Goal: Task Accomplishment & Management: Complete application form

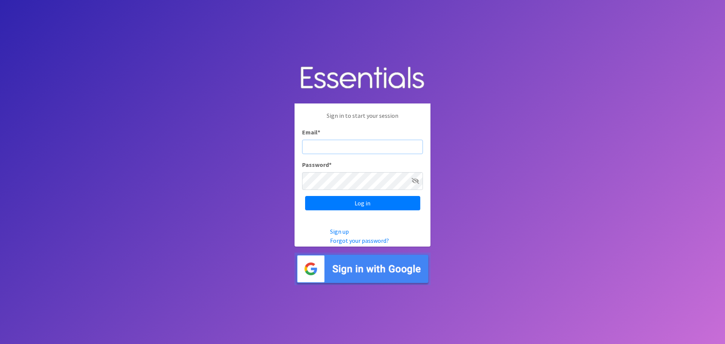
click at [348, 140] on input "Email *" at bounding box center [362, 147] width 121 height 14
type input "mccgillfarm@sbllcweb.com"
click at [360, 210] on input "Log in" at bounding box center [362, 203] width 115 height 14
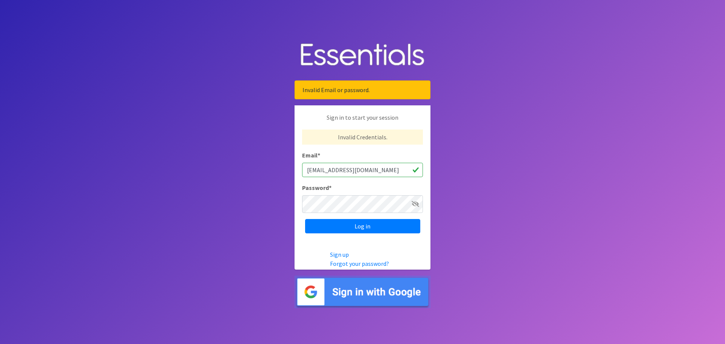
click at [321, 169] on input "mccgillfarm@sbllcweb.com" at bounding box center [362, 170] width 121 height 14
drag, startPoint x: 387, startPoint y: 168, endPoint x: 380, endPoint y: 168, distance: 7.2
click at [380, 168] on input "[EMAIL_ADDRESS][DOMAIN_NAME]" at bounding box center [362, 170] width 121 height 14
type input "[EMAIL_ADDRESS][DOMAIN_NAME]"
click at [413, 207] on icon at bounding box center [415, 204] width 8 height 6
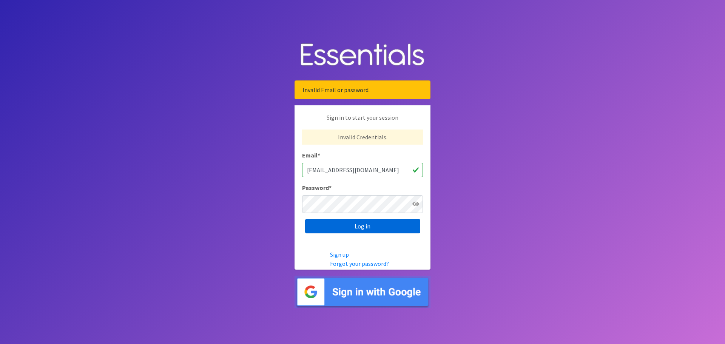
click at [365, 233] on input "Log in" at bounding box center [362, 226] width 115 height 14
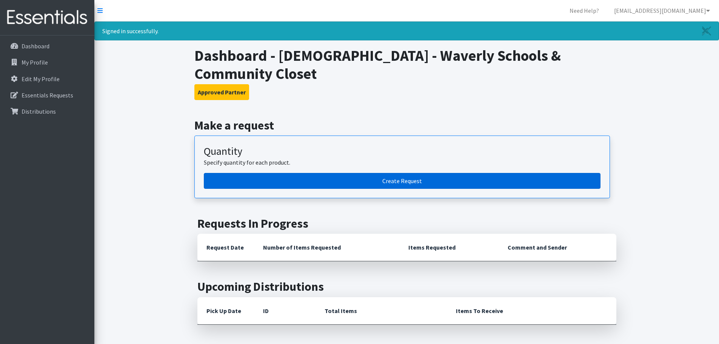
click at [385, 189] on link "Create Request" at bounding box center [402, 181] width 397 height 16
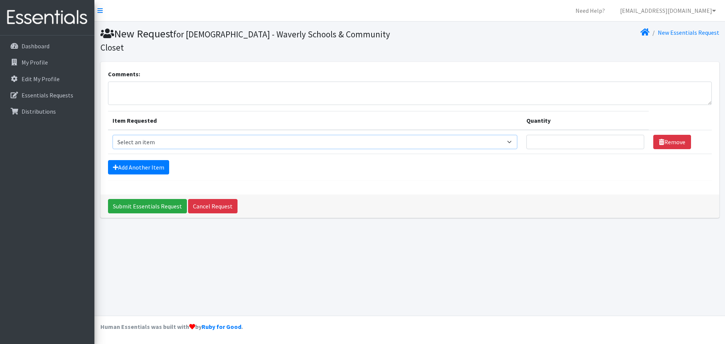
click at [495, 149] on select "Select an item Cleanse: Bar soap Clothing: Socks (list the # of pairs of socks …" at bounding box center [314, 142] width 405 height 14
select select "12011"
click at [116, 149] on select "Select an item Cleanse: Bar soap Clothing: Socks (list the # of pairs of socks …" at bounding box center [314, 142] width 405 height 14
click at [616, 149] on input "Quantity" at bounding box center [585, 142] width 118 height 14
type input "10"
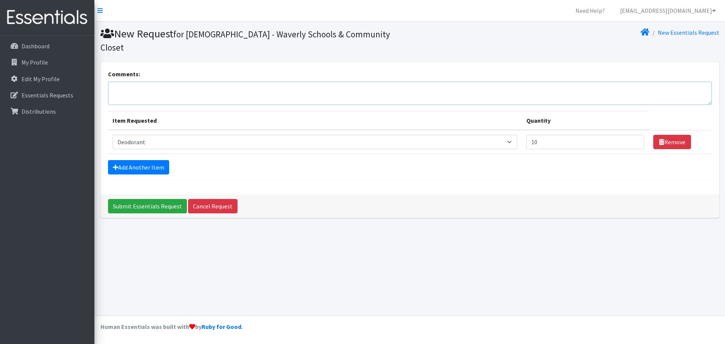
click at [211, 105] on textarea "Comments:" at bounding box center [409, 93] width 603 height 23
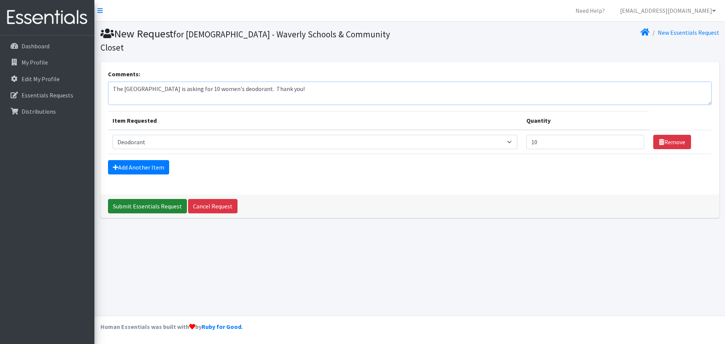
type textarea "The [GEOGRAPHIC_DATA] is asking for 10 women's deodorant. Thank you!"
click at [152, 213] on input "Submit Essentials Request" at bounding box center [147, 206] width 79 height 14
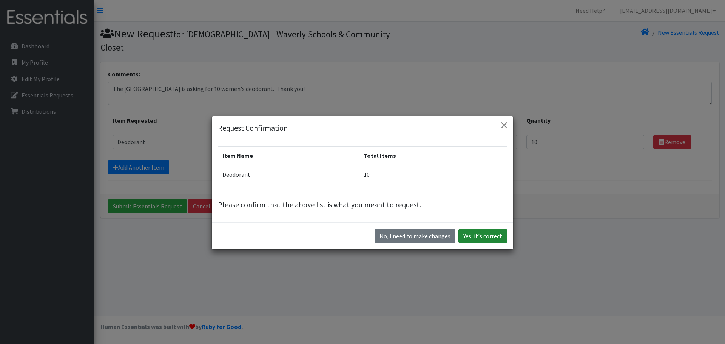
click at [470, 243] on button "Yes, it's correct" at bounding box center [482, 236] width 49 height 14
